Goal: Information Seeking & Learning: Learn about a topic

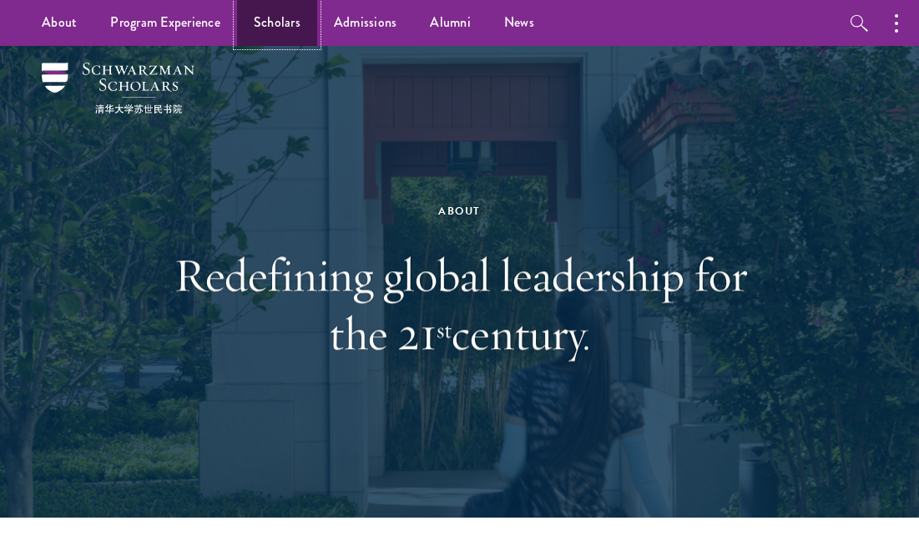
click at [275, 8] on link "Scholars" at bounding box center [277, 23] width 80 height 46
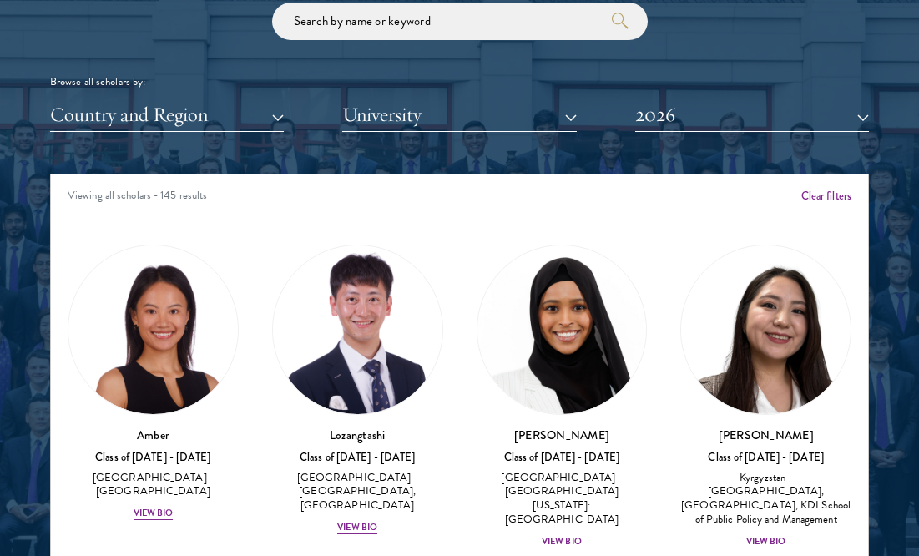
scroll to position [1956, 0]
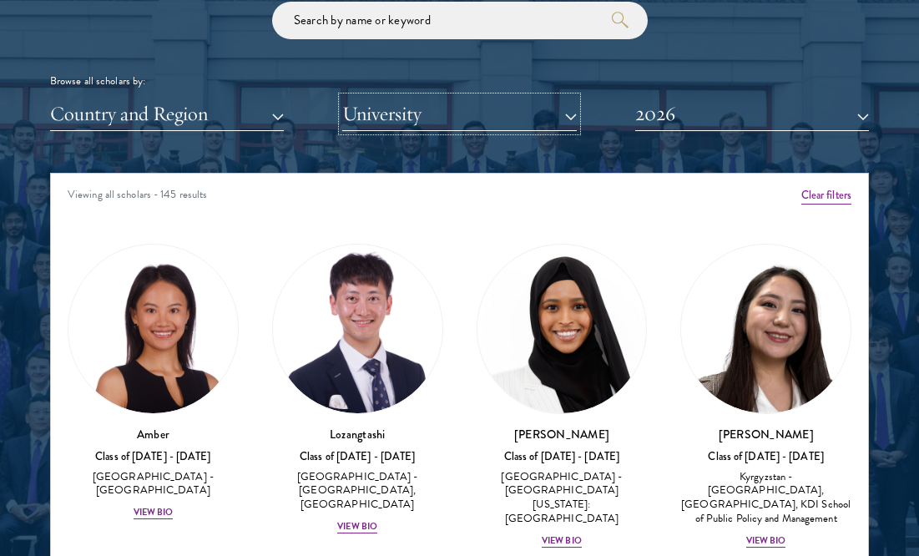
click at [389, 121] on button "University" at bounding box center [459, 114] width 234 height 34
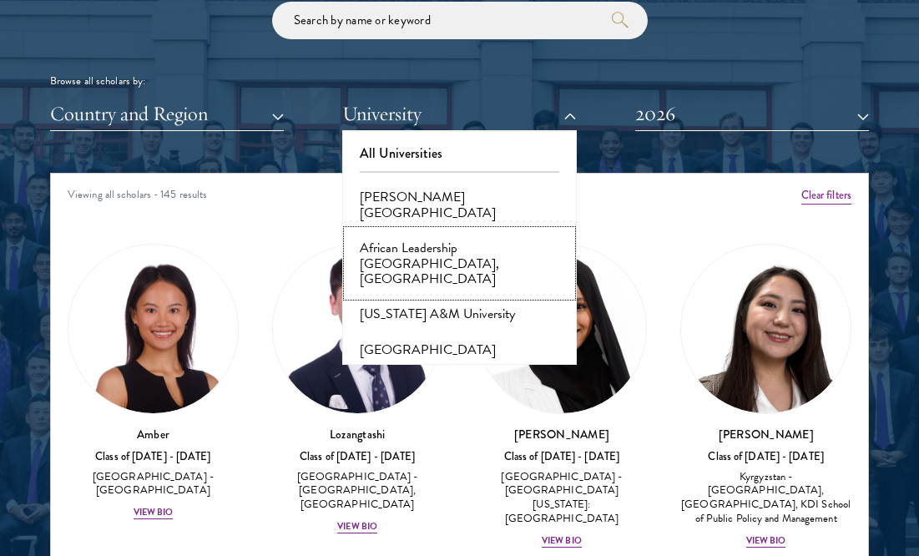
click at [429, 245] on button "African Leadership [GEOGRAPHIC_DATA], [GEOGRAPHIC_DATA]" at bounding box center [459, 263] width 224 height 66
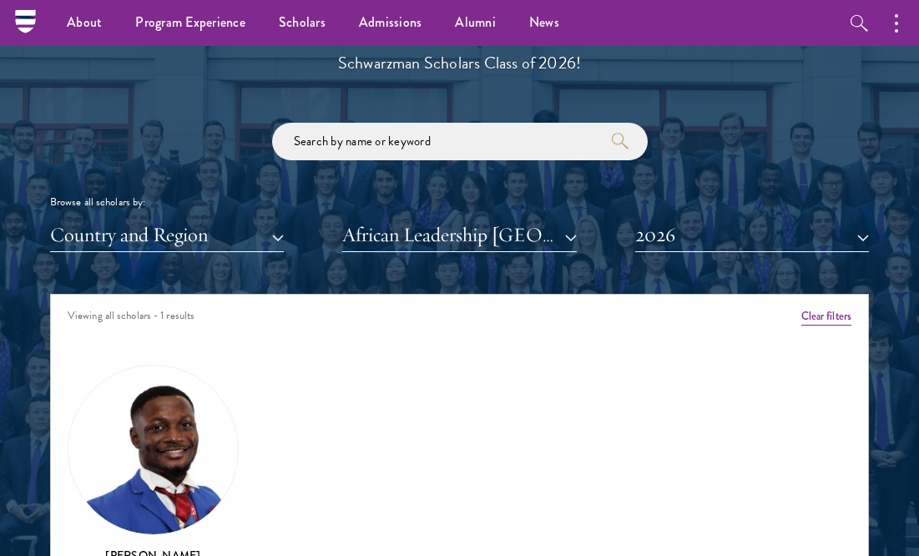
scroll to position [1835, 0]
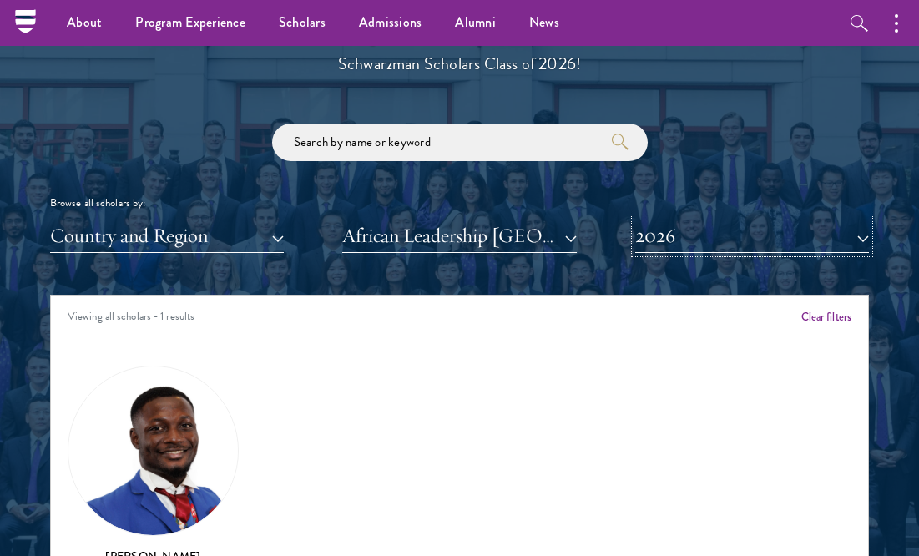
click at [675, 239] on button "2026" at bounding box center [752, 236] width 234 height 34
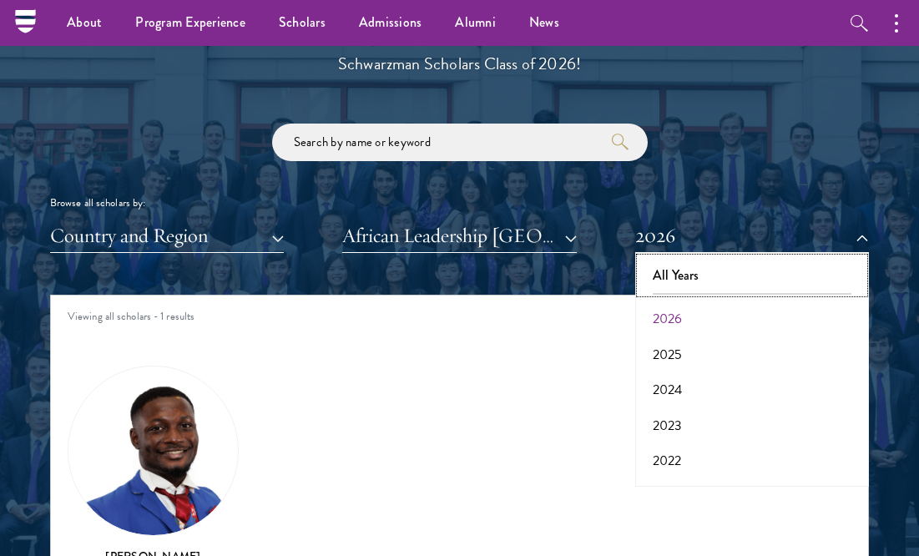
click at [683, 272] on button "All Years" at bounding box center [752, 275] width 224 height 35
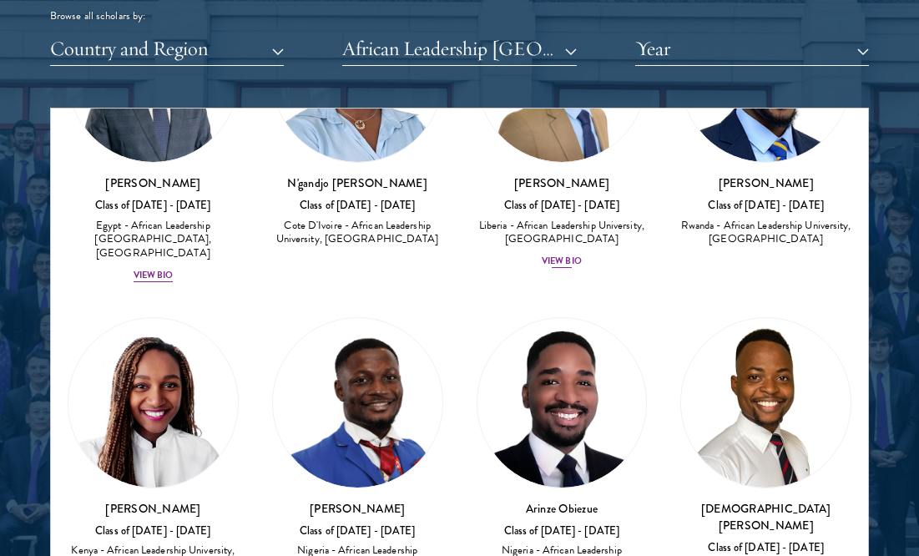
scroll to position [2022, 0]
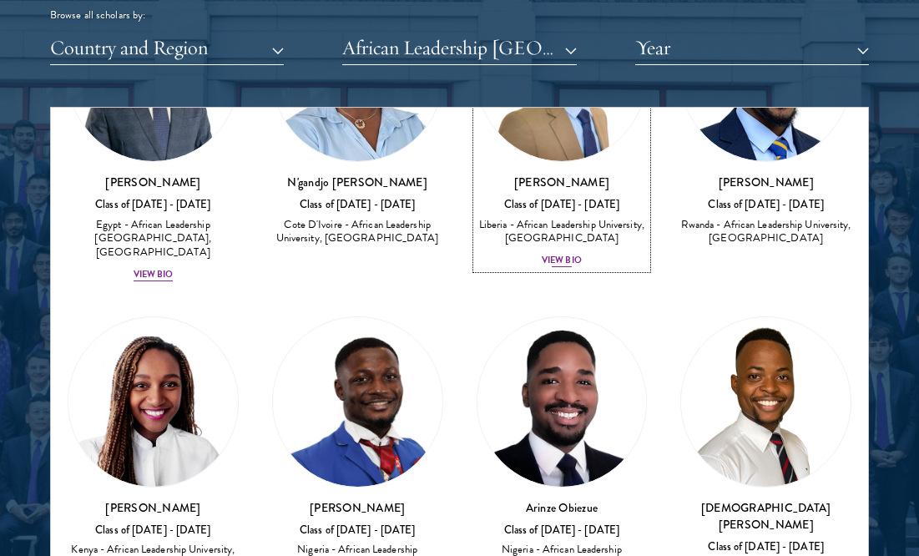
click at [549, 234] on div "Liberia - African Leadership University, [GEOGRAPHIC_DATA]" at bounding box center [561, 232] width 171 height 28
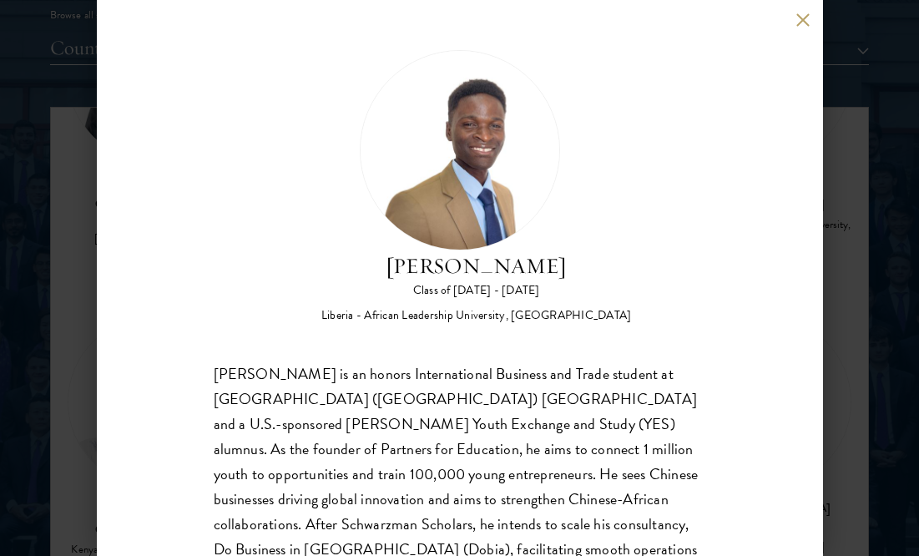
scroll to position [81, 0]
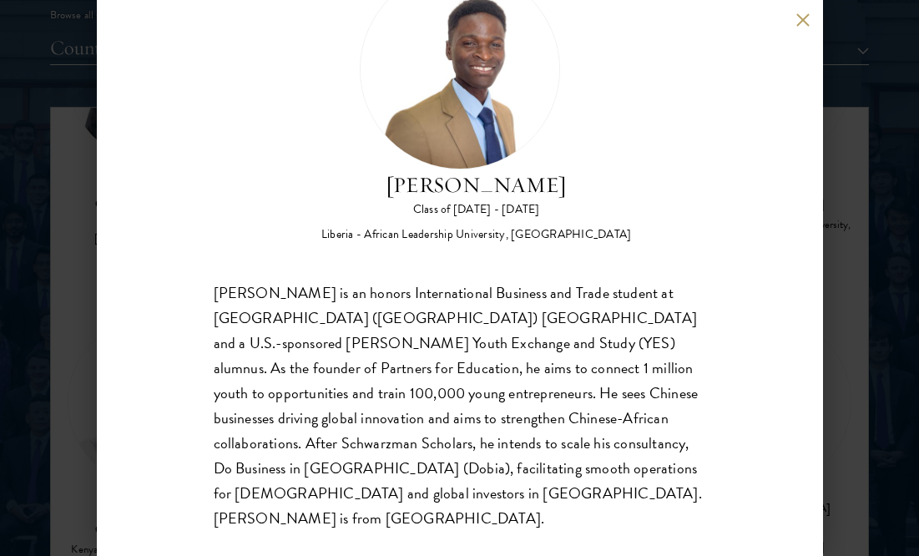
click at [805, 16] on button at bounding box center [803, 20] width 14 height 14
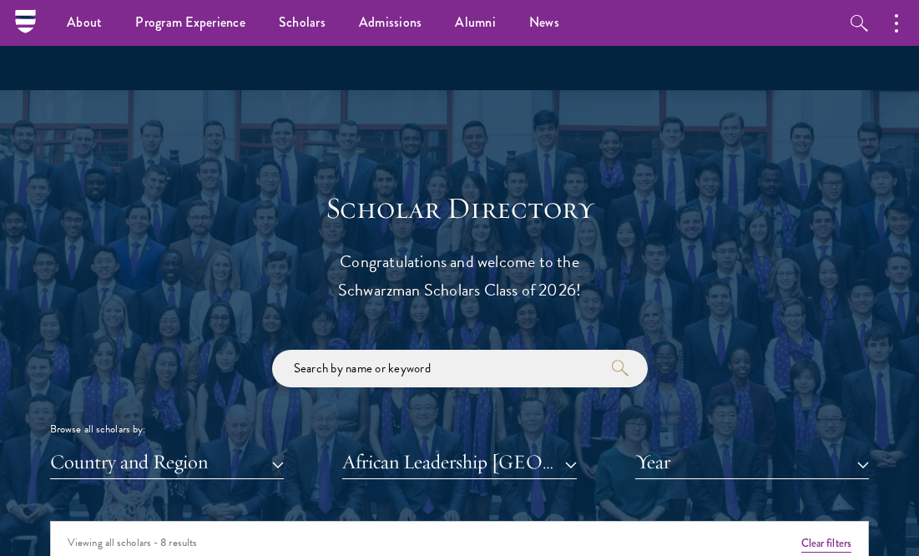
scroll to position [1608, 0]
